Goal: Task Accomplishment & Management: Manage account settings

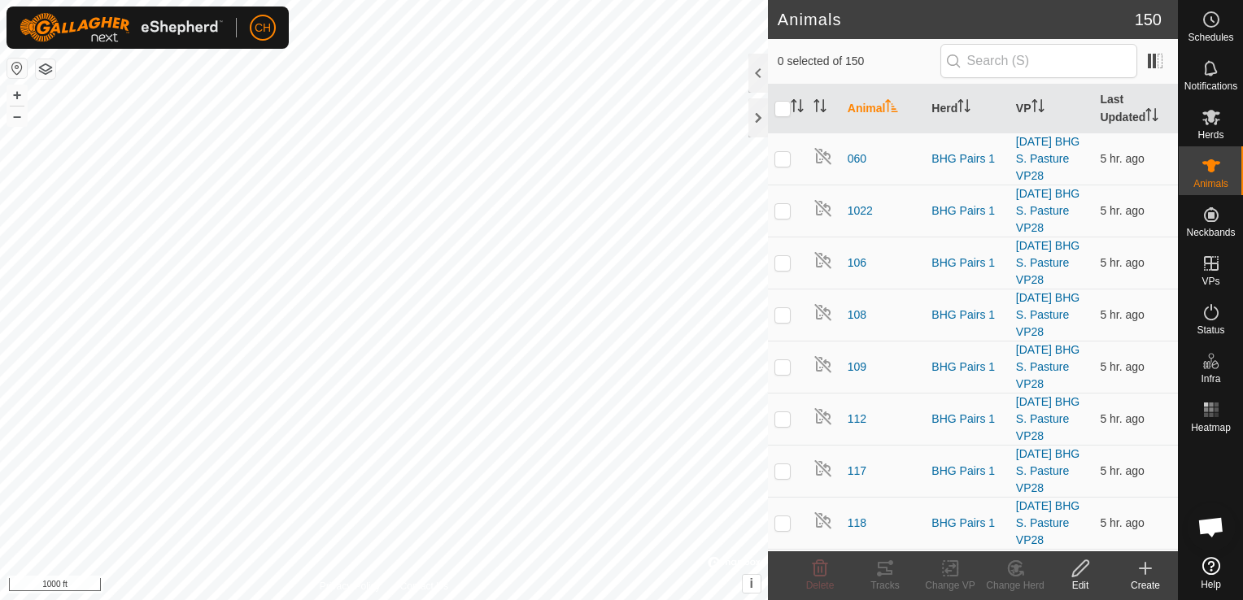
scroll to position [6880, 0]
click at [1025, 62] on input "text" at bounding box center [1038, 61] width 197 height 34
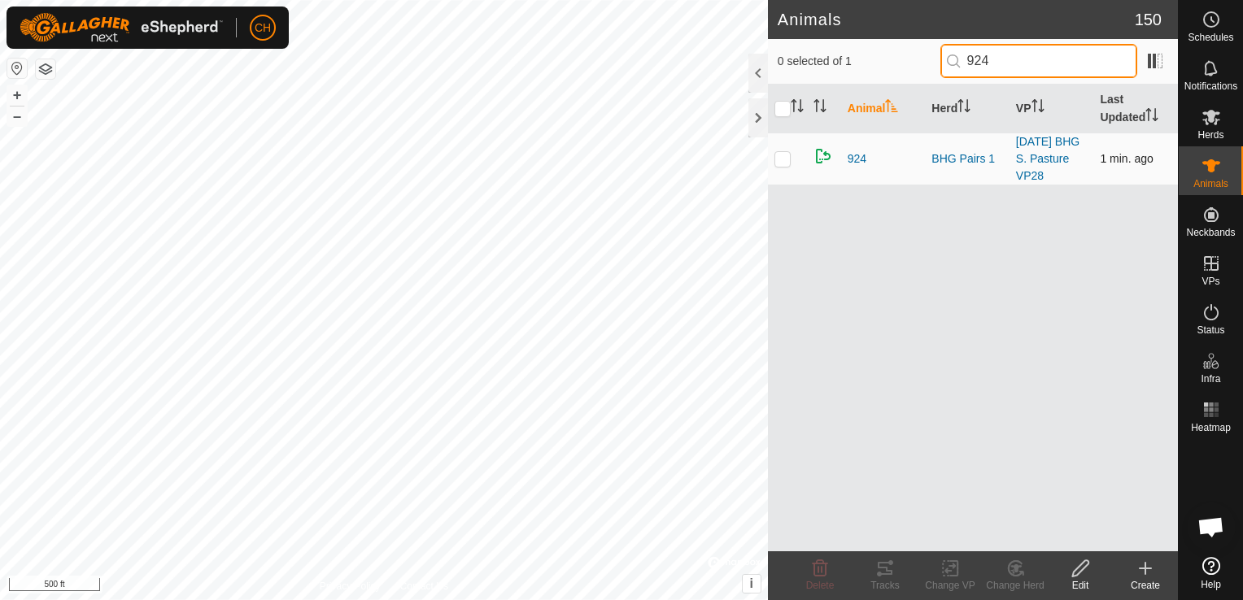
type input "924"
click at [786, 159] on p-checkbox at bounding box center [782, 158] width 16 height 13
checkbox input "true"
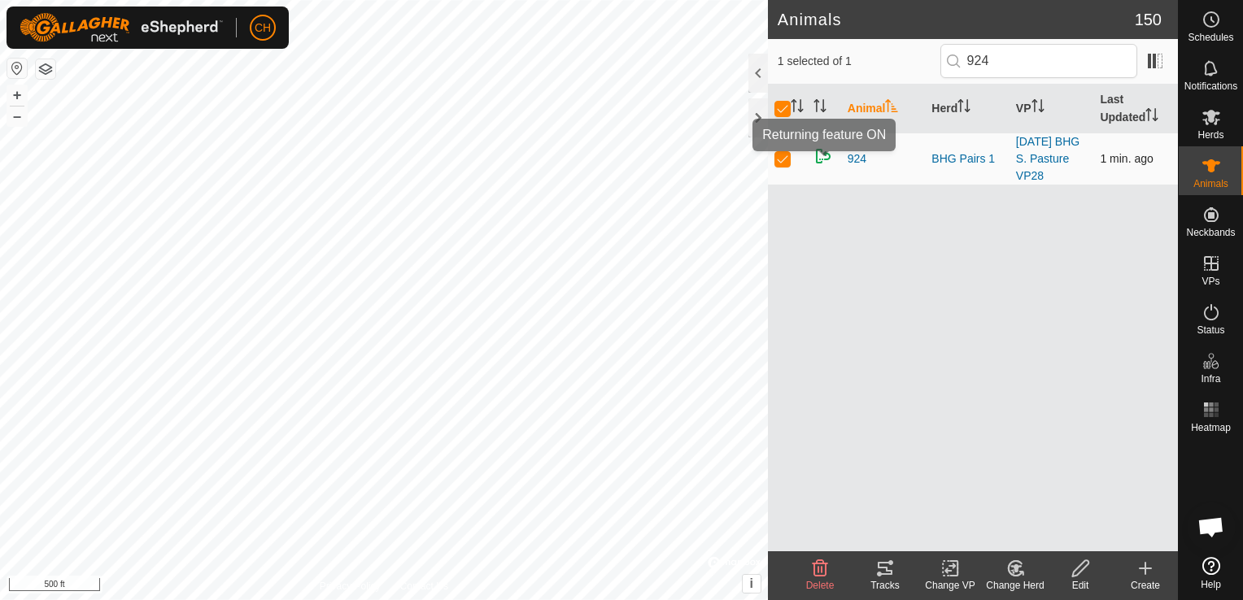
click at [820, 155] on img at bounding box center [823, 156] width 20 height 20
click at [1080, 571] on icon at bounding box center [1080, 568] width 16 height 16
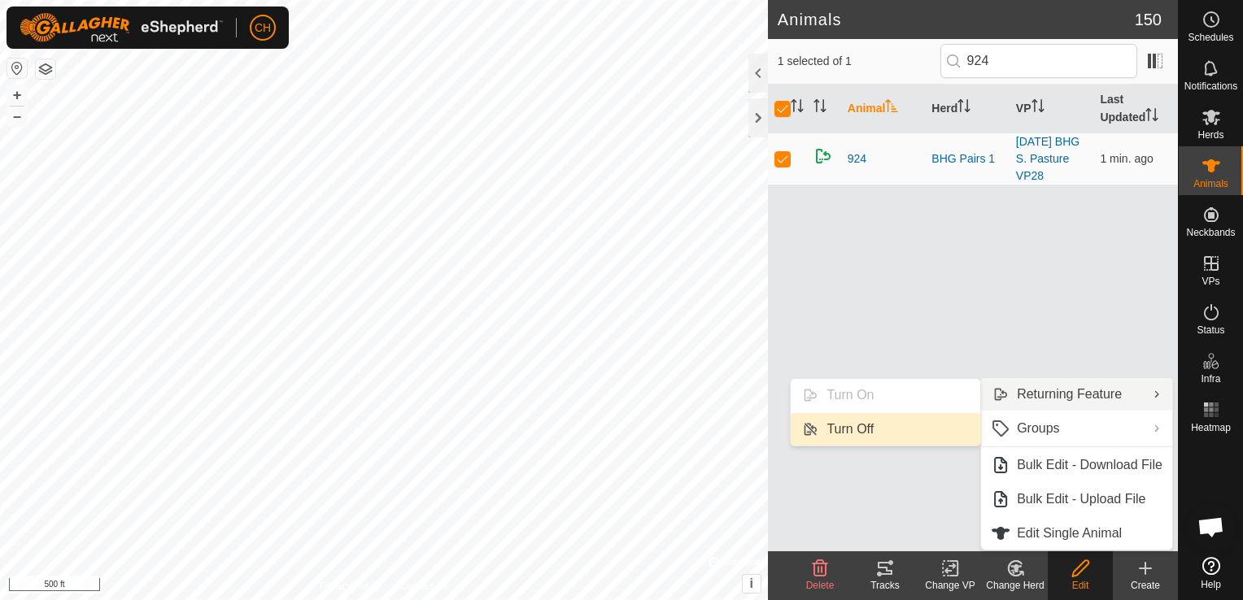
click at [873, 431] on link "Turn Off" at bounding box center [884, 429] width 189 height 33
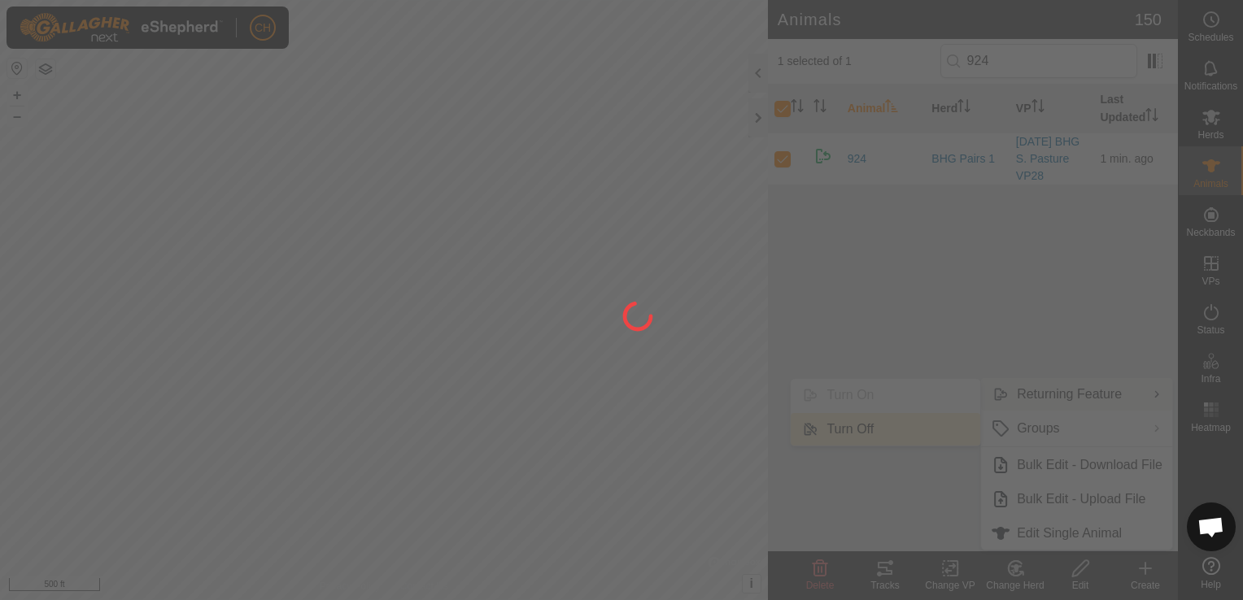
checkbox input "false"
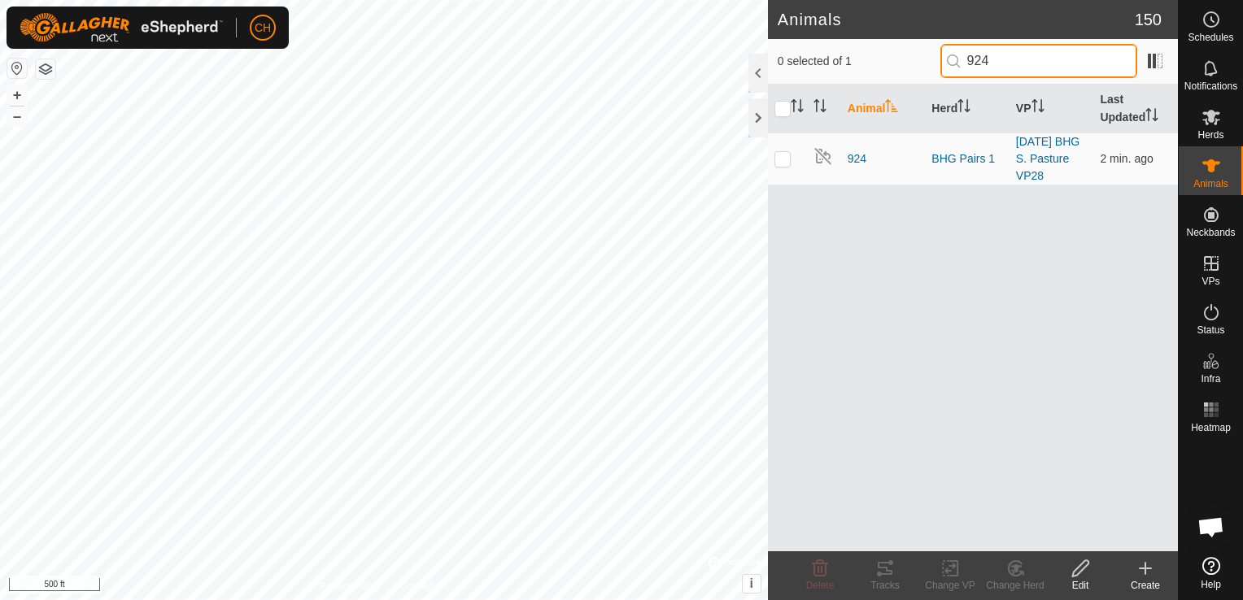
click at [1028, 63] on input "924" at bounding box center [1038, 61] width 197 height 34
type input "9"
